Goal: Transaction & Acquisition: Subscribe to service/newsletter

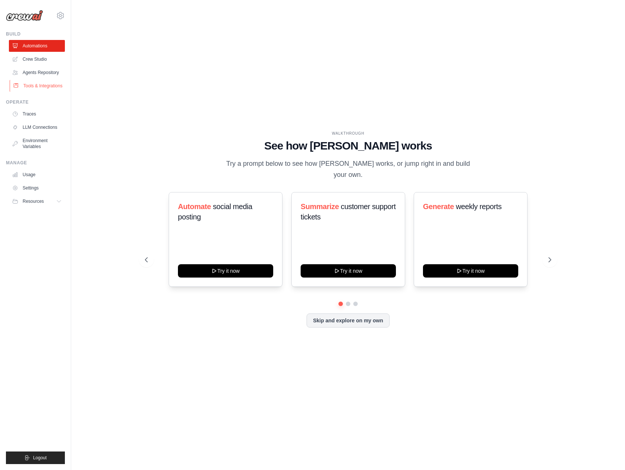
click at [37, 90] on link "Tools & Integrations" at bounding box center [38, 86] width 56 height 12
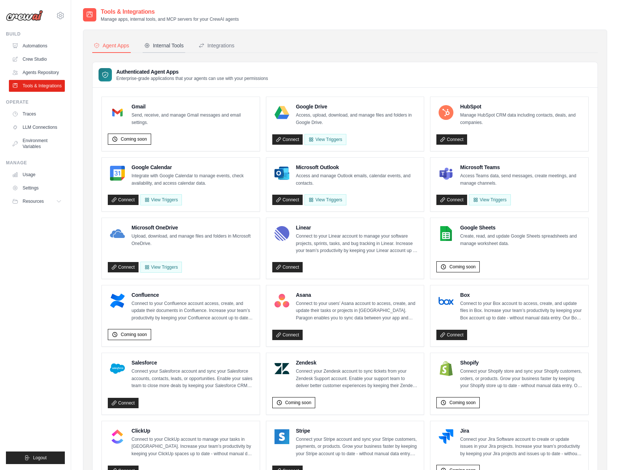
click at [168, 47] on div "Internal Tools" at bounding box center [164, 45] width 40 height 7
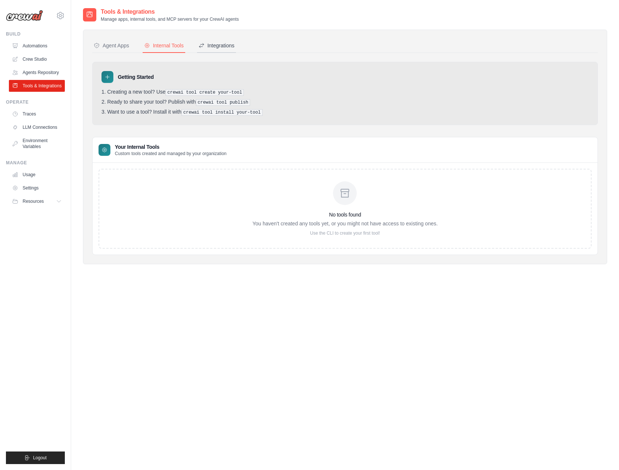
click at [200, 47] on icon at bounding box center [201, 45] width 4 height 4
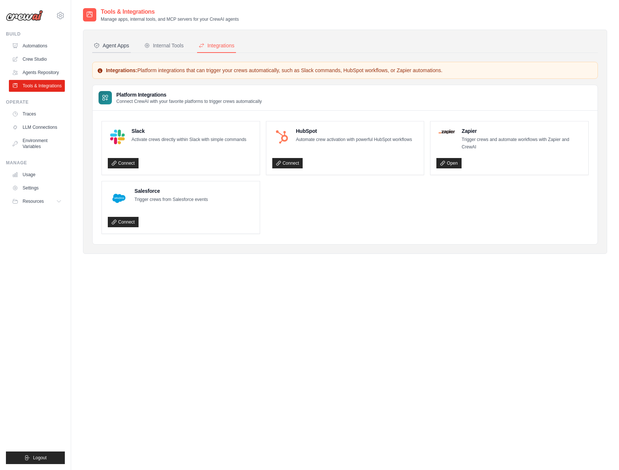
click at [99, 49] on div "Agent Apps" at bounding box center [112, 45] width 36 height 7
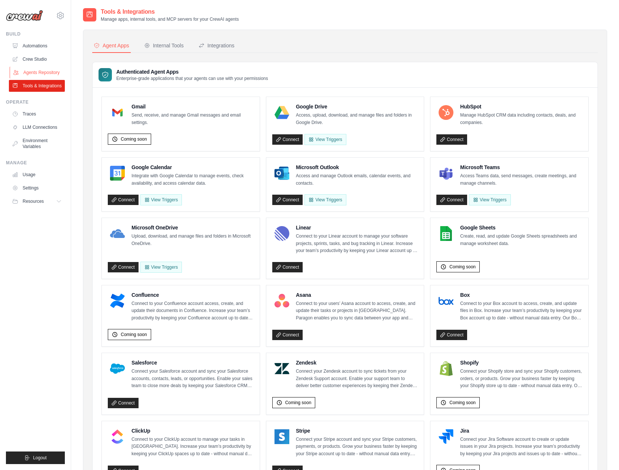
click at [40, 69] on link "Agents Repository" at bounding box center [38, 73] width 56 height 12
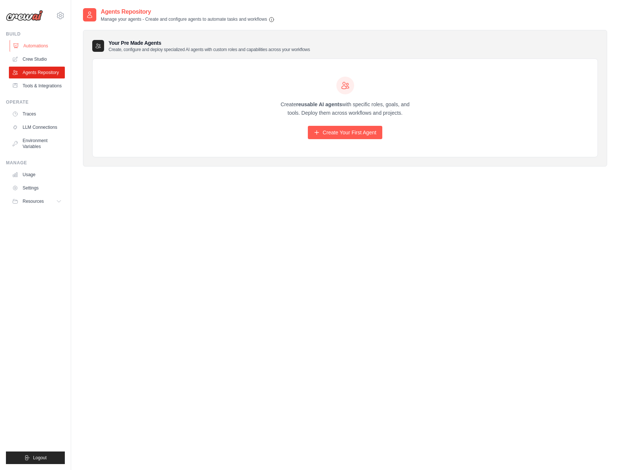
click at [40, 48] on link "Automations" at bounding box center [38, 46] width 56 height 12
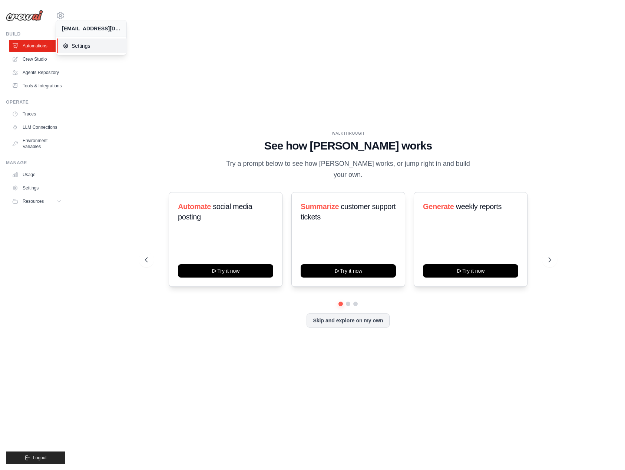
click at [79, 46] on span "Settings" at bounding box center [92, 45] width 59 height 7
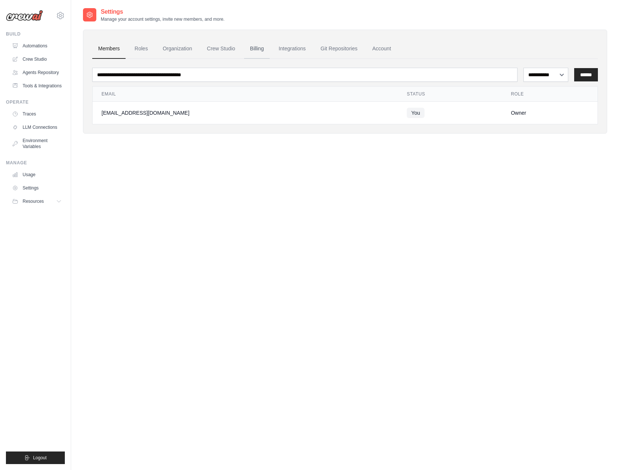
click at [251, 48] on link "Billing" at bounding box center [257, 49] width 26 height 20
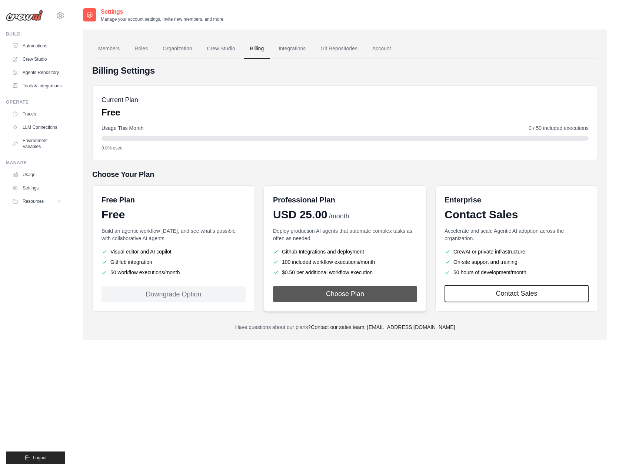
click at [368, 293] on button "Choose Plan" at bounding box center [345, 294] width 144 height 16
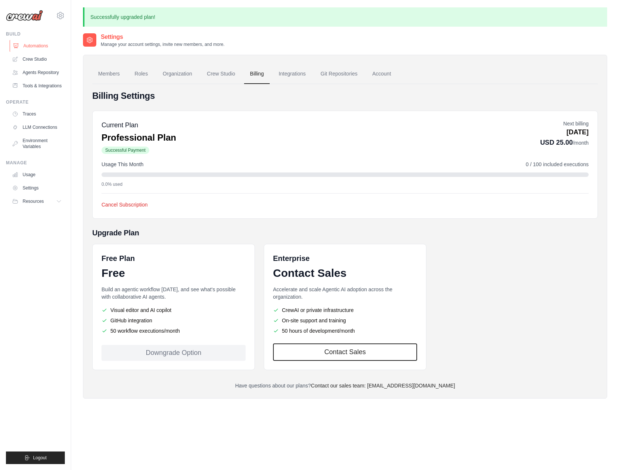
click at [34, 49] on link "Automations" at bounding box center [38, 46] width 56 height 12
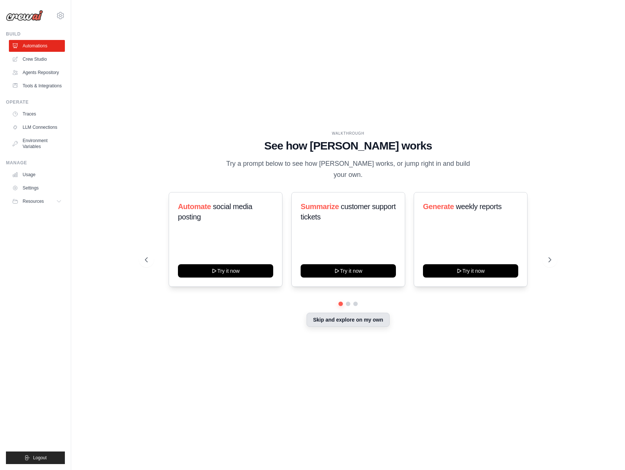
click at [350, 317] on button "Skip and explore on my own" at bounding box center [347, 320] width 83 height 14
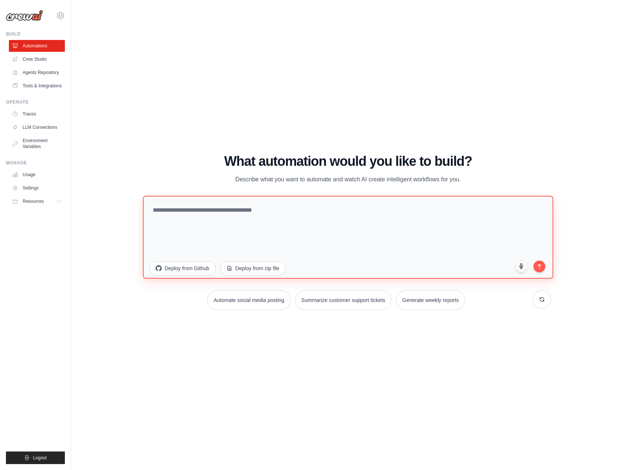
click at [277, 214] on textarea at bounding box center [348, 237] width 410 height 83
